Goal: Transaction & Acquisition: Subscribe to service/newsletter

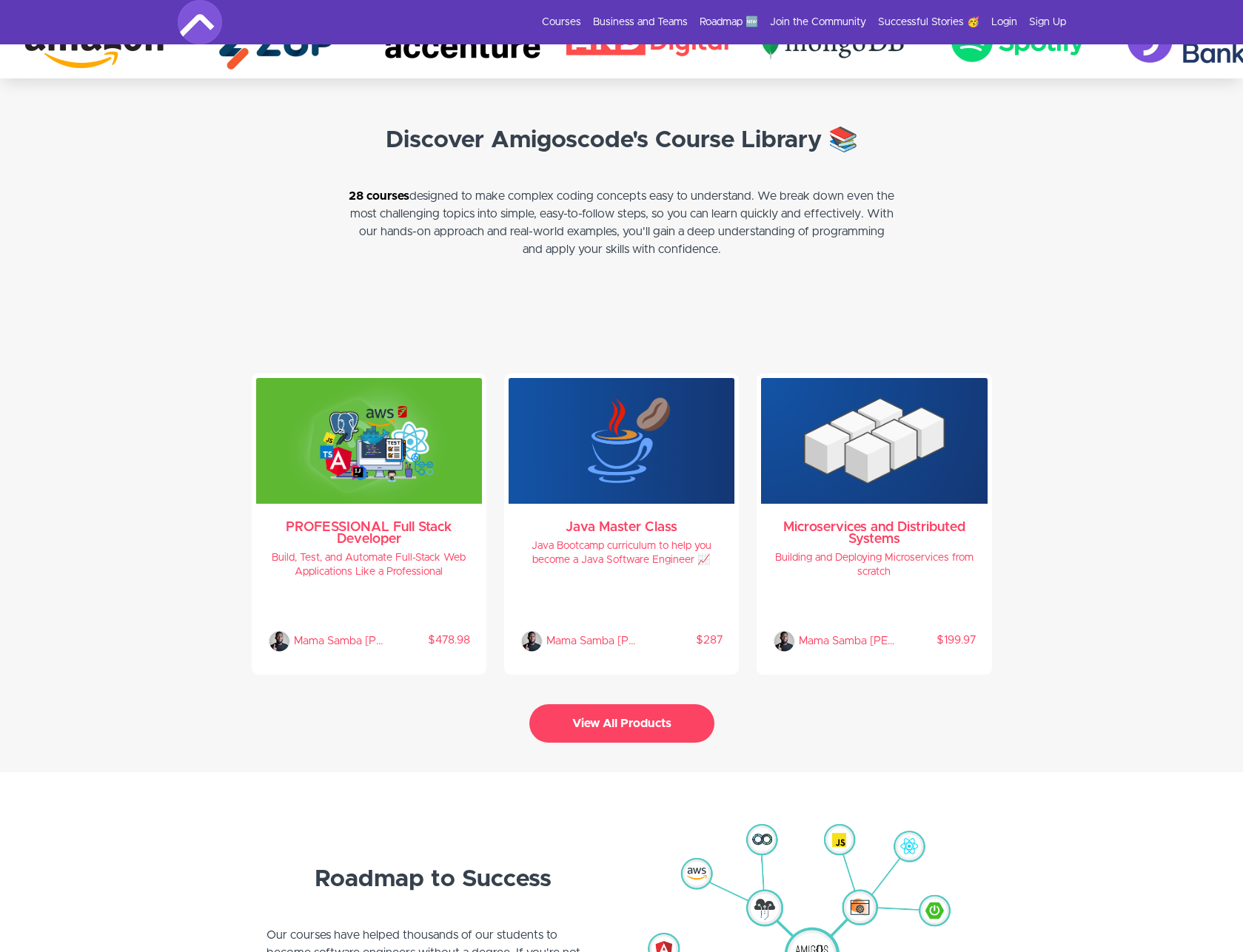
scroll to position [2908, 0]
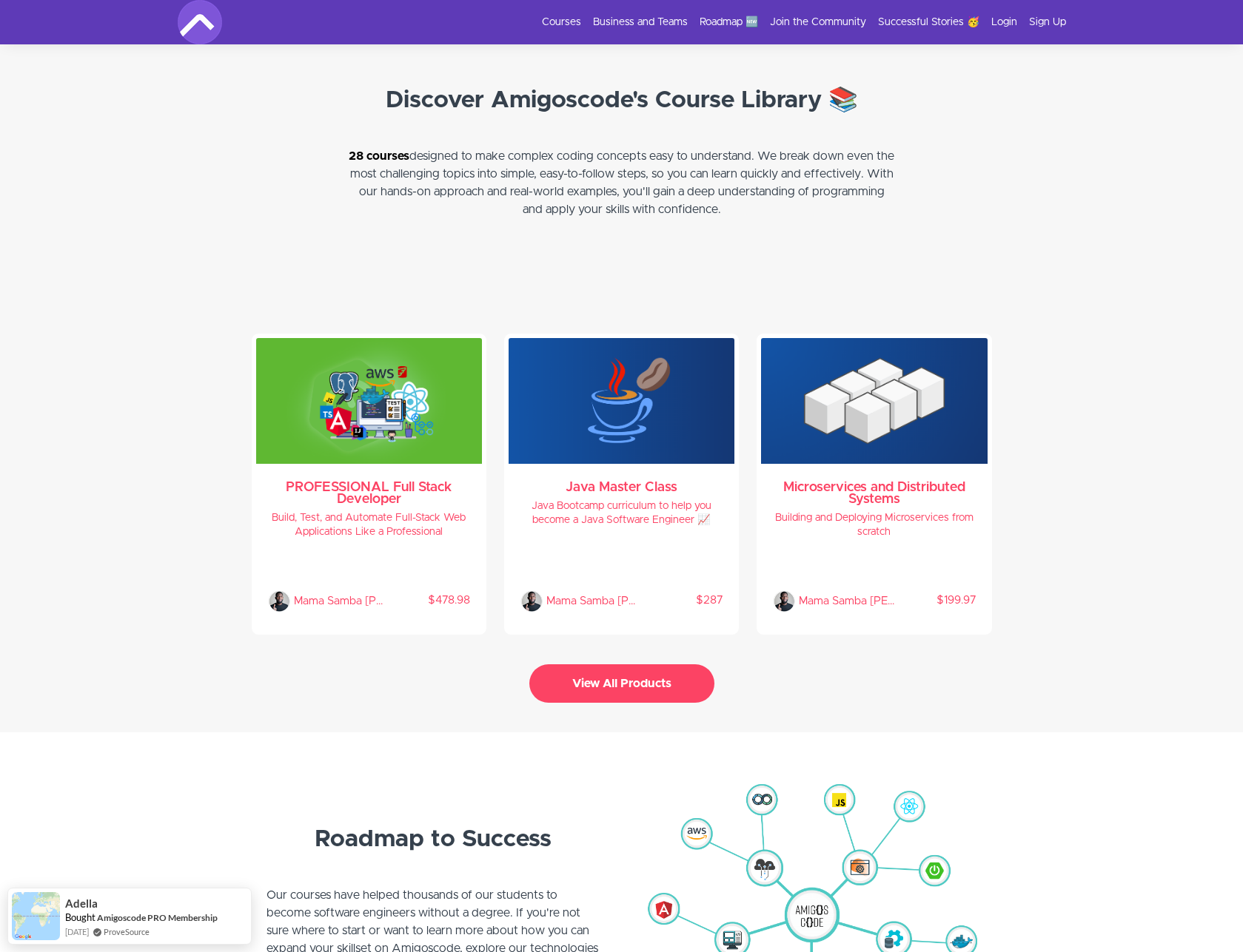
click at [598, 676] on button "View All Products" at bounding box center [622, 684] width 185 height 39
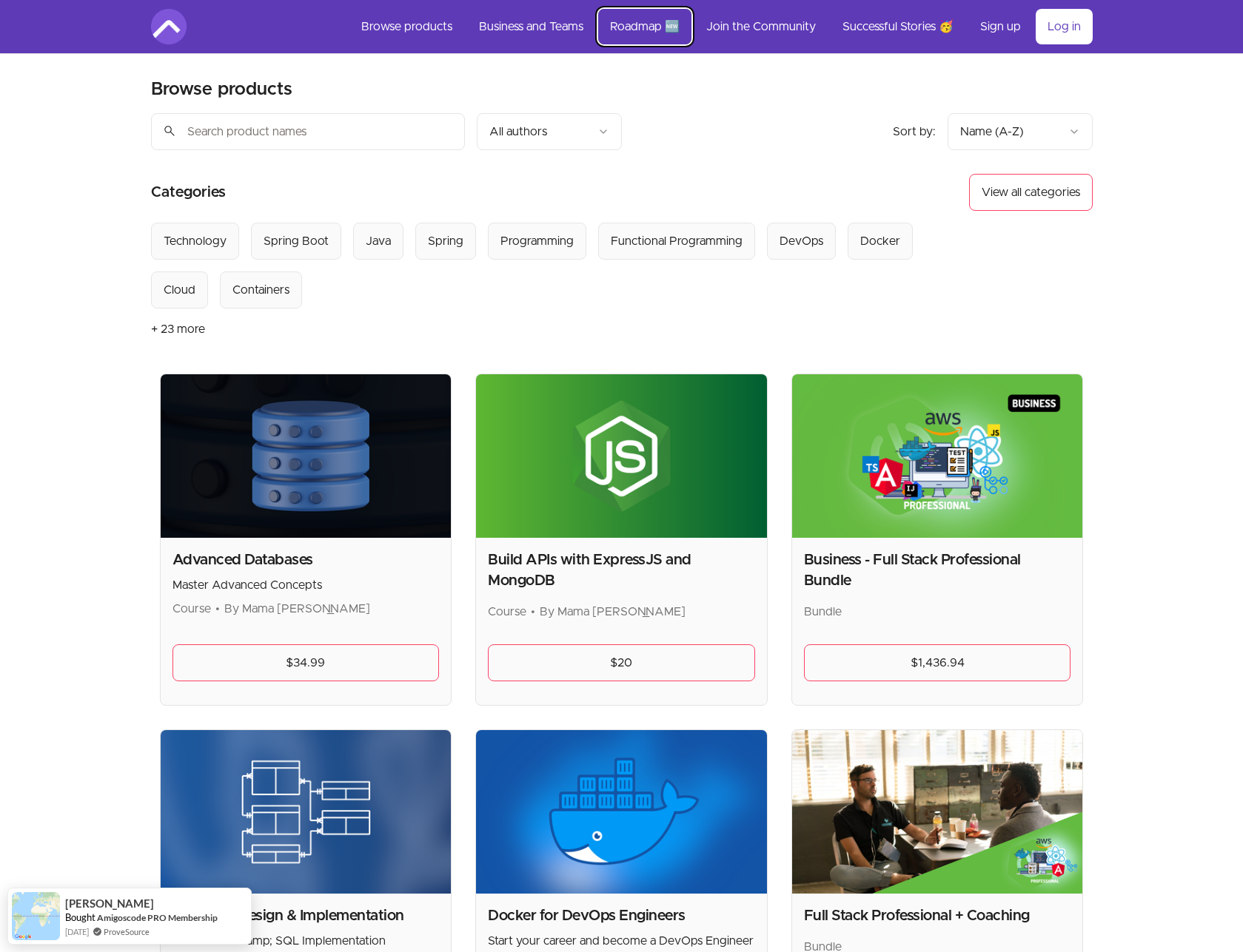
click at [661, 33] on link "Roadmap 🆕" at bounding box center [644, 26] width 93 height 35
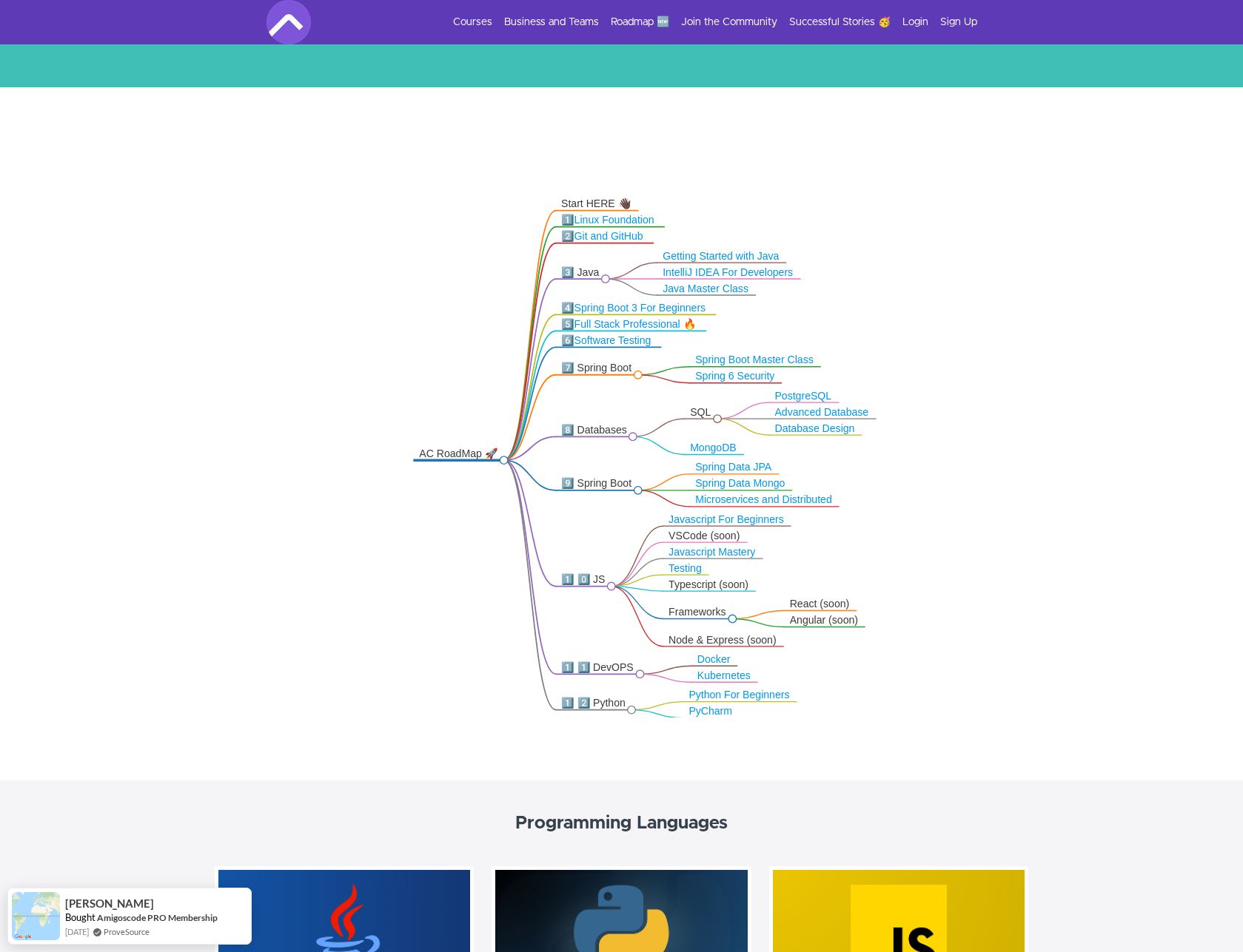
scroll to position [89, 0]
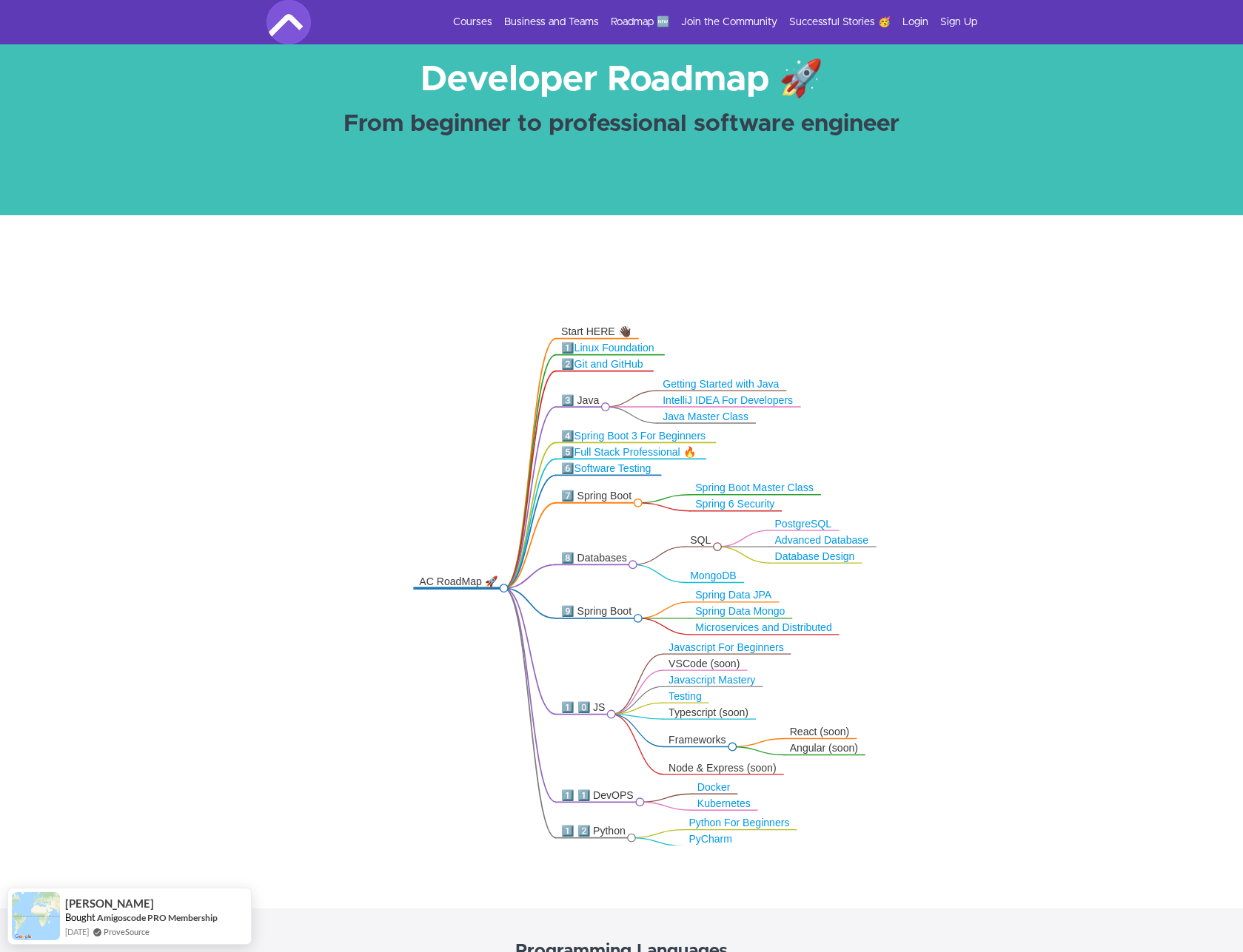
click at [291, 24] on img at bounding box center [289, 22] width 44 height 44
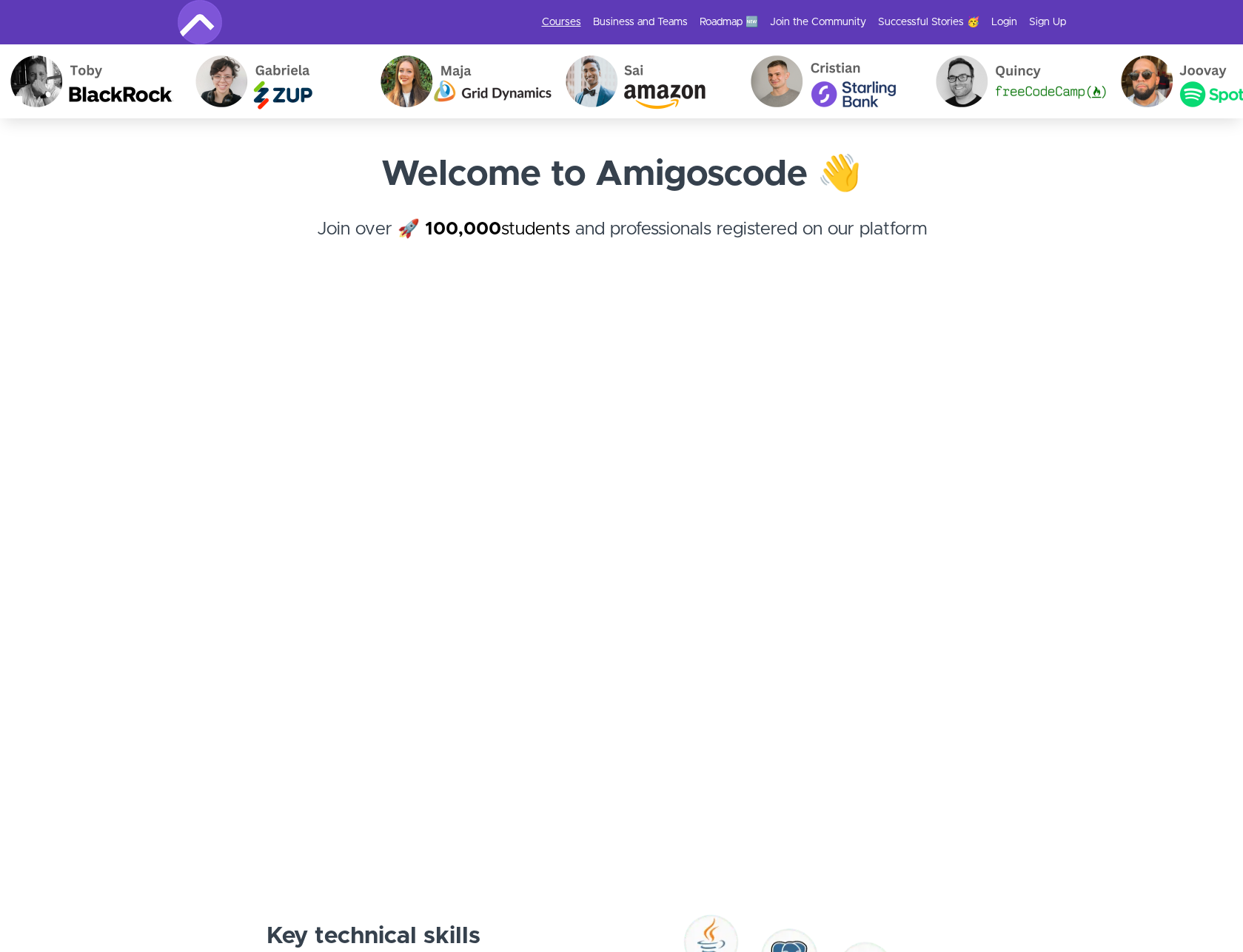
click at [570, 23] on link "Courses" at bounding box center [562, 22] width 40 height 15
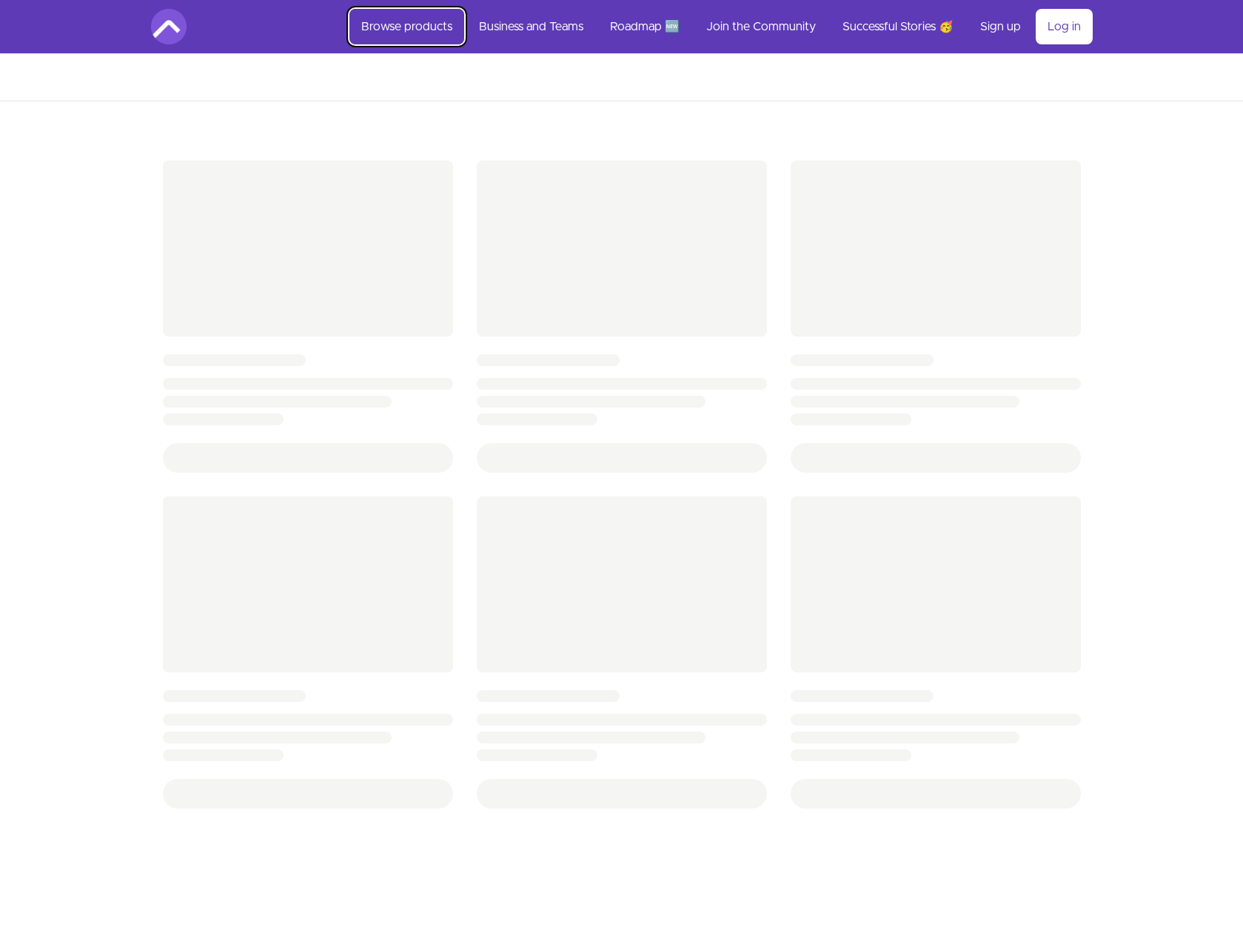
click at [416, 28] on link "Browse products" at bounding box center [407, 26] width 114 height 35
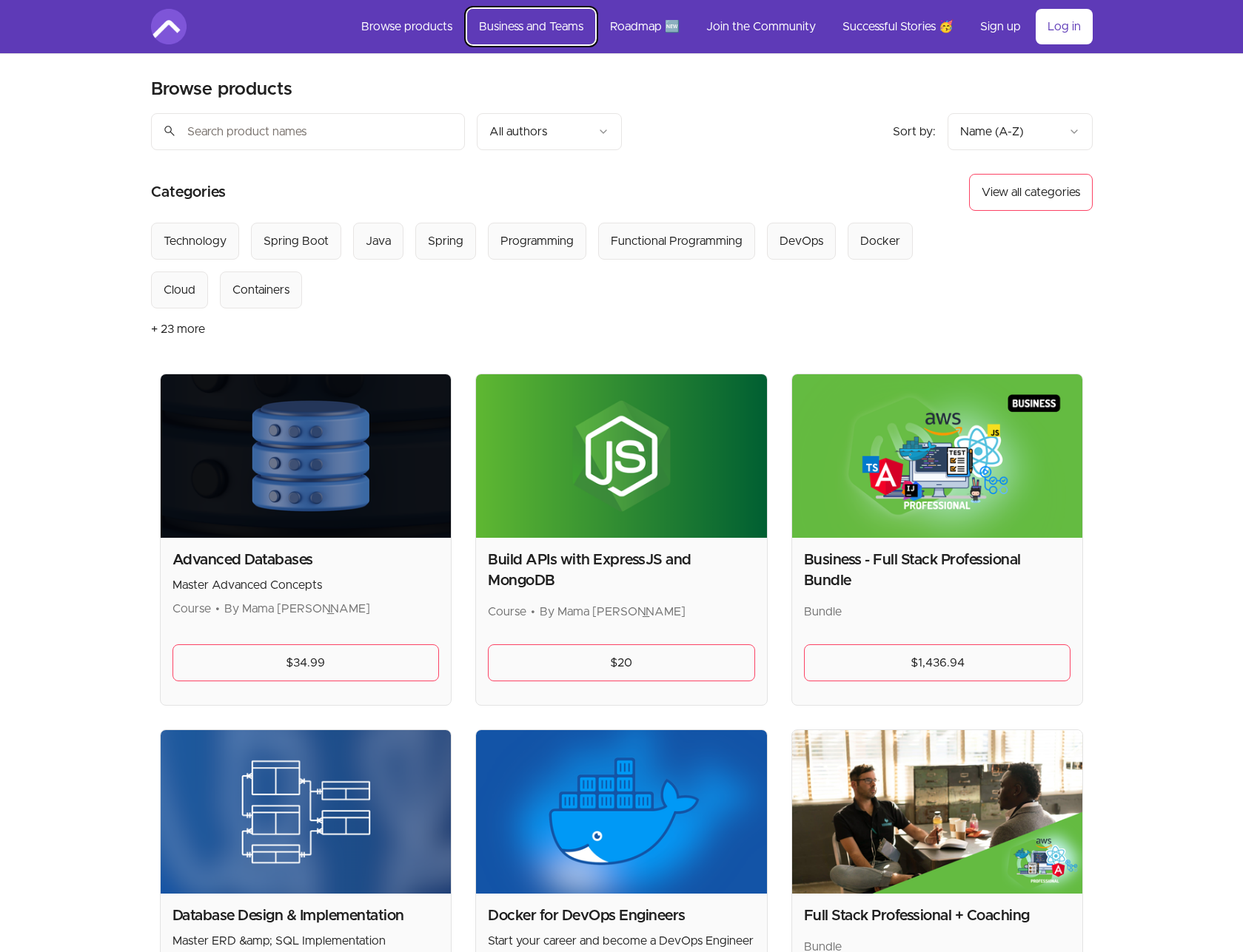
click at [539, 9] on link "Business and Teams" at bounding box center [531, 26] width 128 height 35
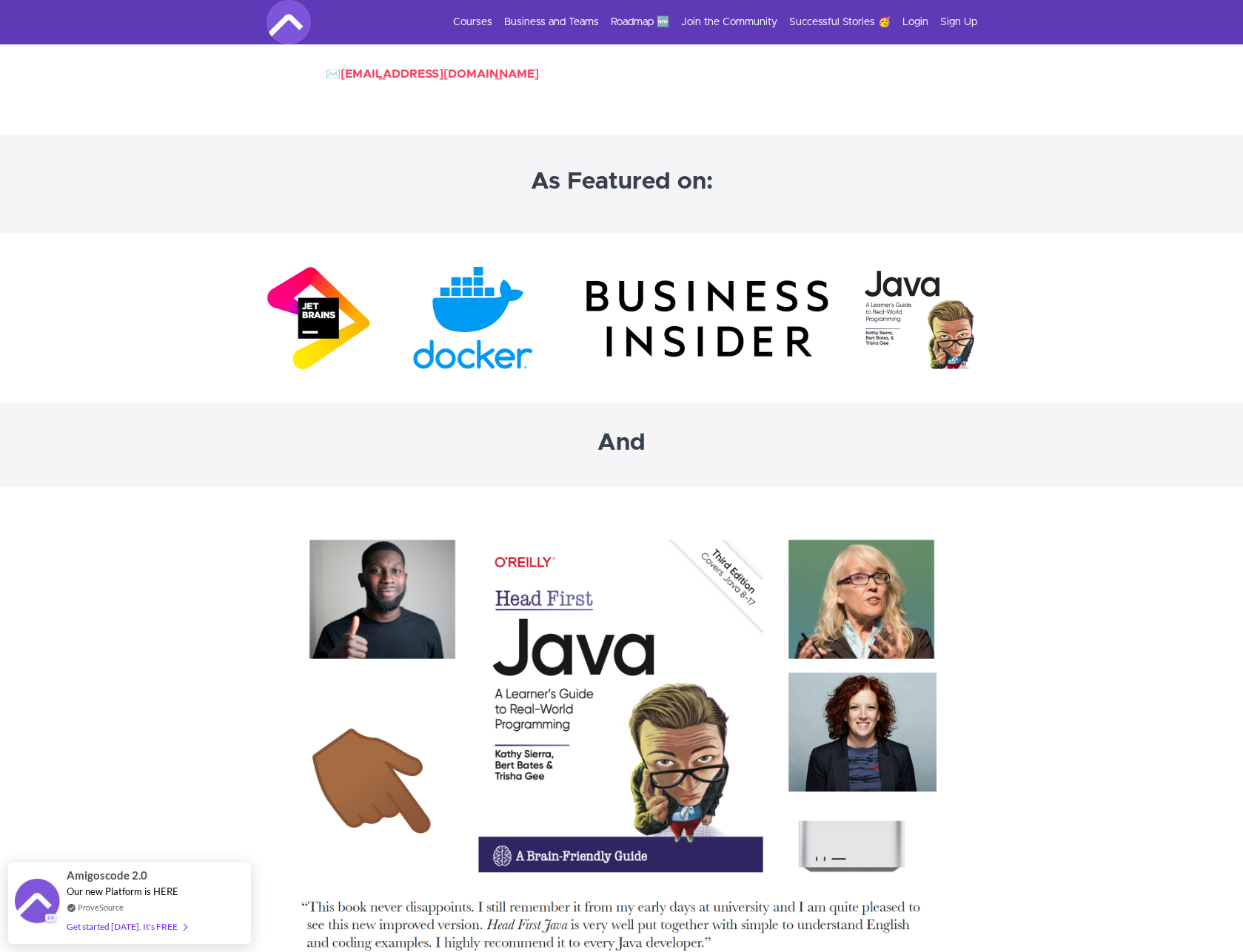
scroll to position [2796, 0]
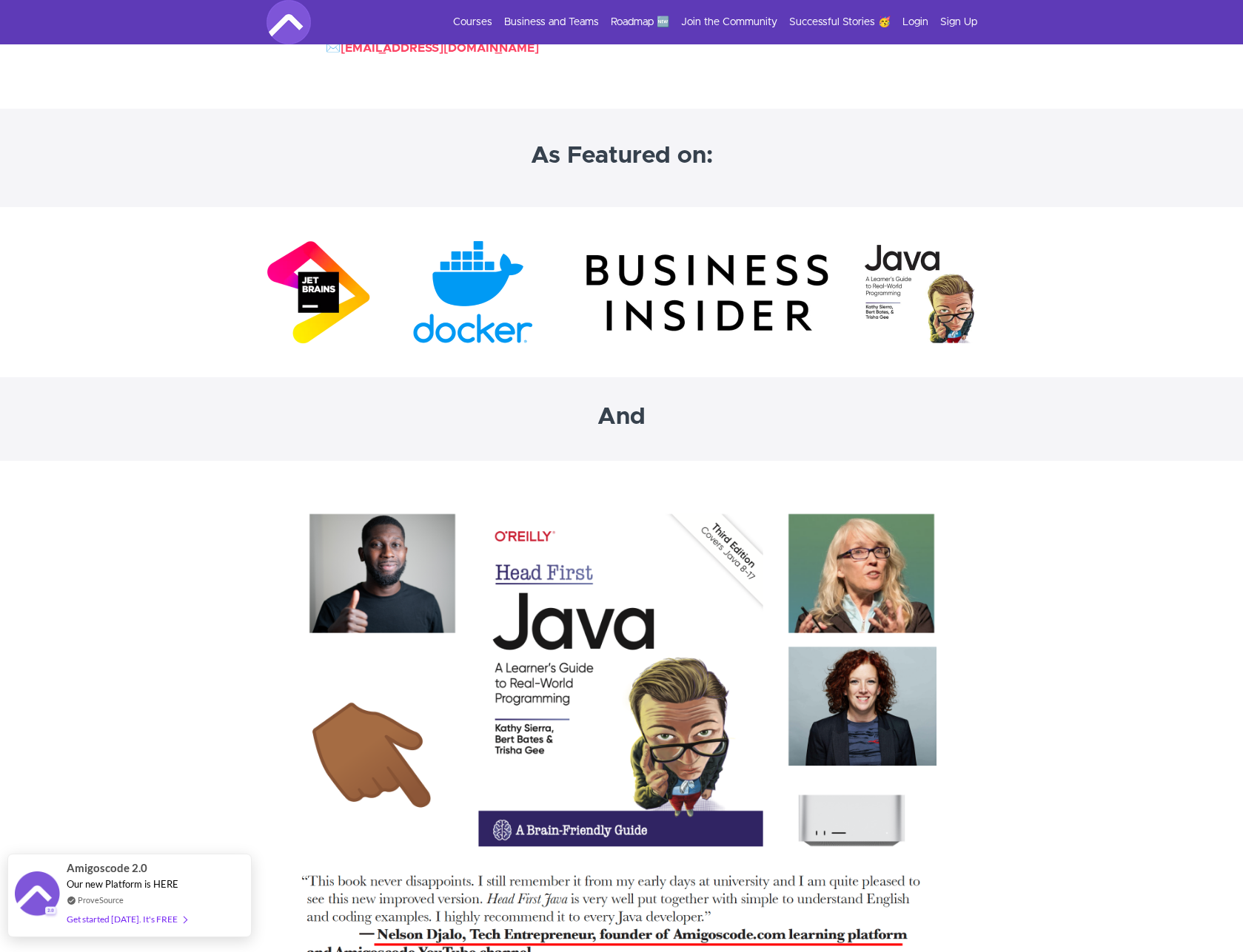
click at [152, 927] on div "Get started [DATE]. It's FREE" at bounding box center [127, 919] width 120 height 17
